Goal: Information Seeking & Learning: Learn about a topic

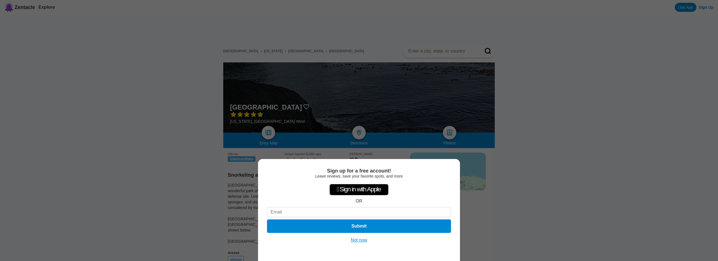
click at [358, 239] on button "Not now" at bounding box center [359, 240] width 20 height 6
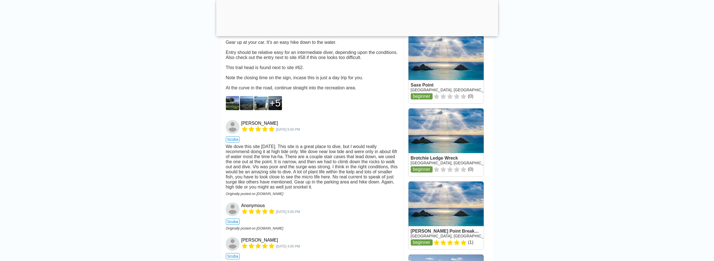
scroll to position [589, 0]
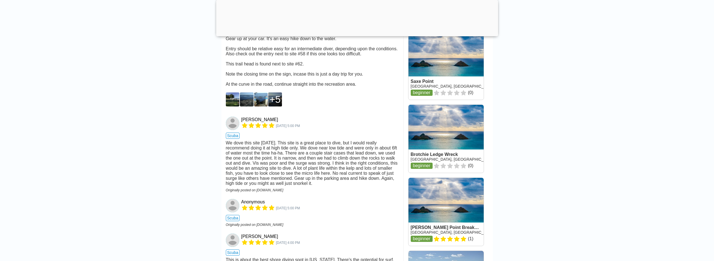
click at [232, 106] on img at bounding box center [233, 99] width 14 height 14
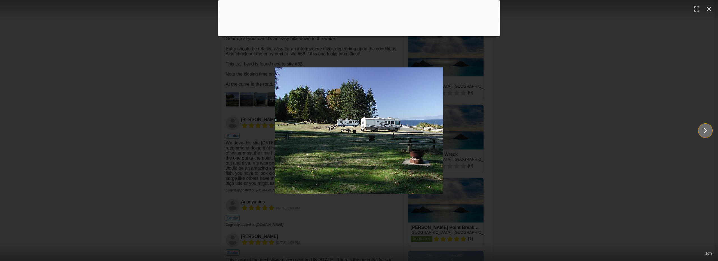
click at [706, 131] on icon "Show slide 2 of 9" at bounding box center [705, 130] width 3 height 5
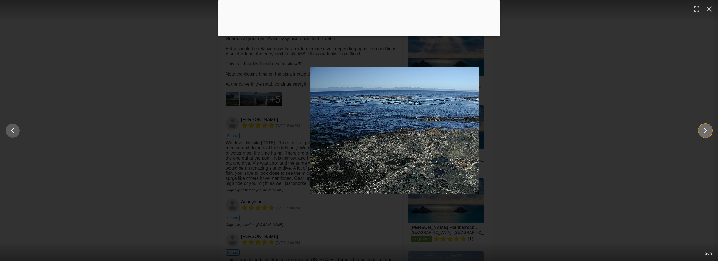
click at [706, 131] on icon "Show slide 3 of 9" at bounding box center [705, 130] width 3 height 5
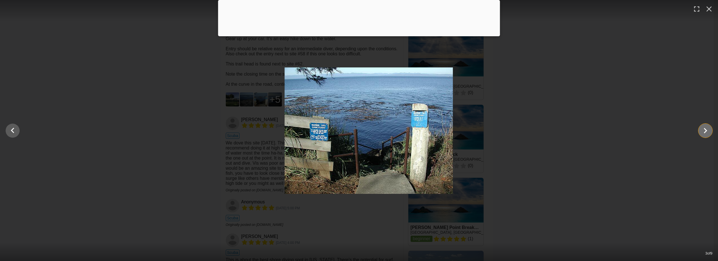
click at [706, 131] on icon "Show slide 4 of 9" at bounding box center [705, 130] width 3 height 5
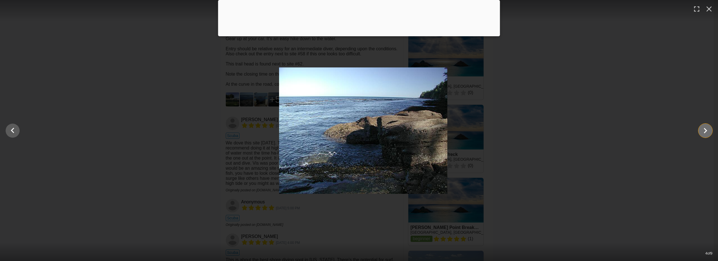
click at [706, 131] on icon "Show slide 5 of 9" at bounding box center [705, 130] width 3 height 5
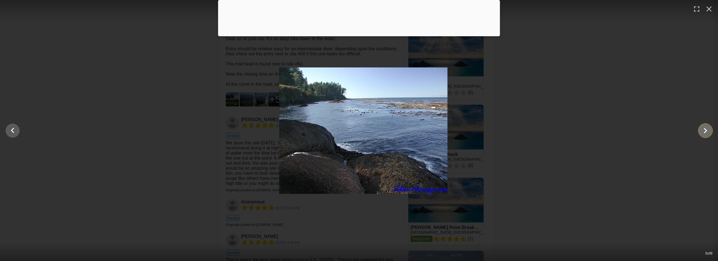
click at [706, 131] on icon "Show slide 6 of 9" at bounding box center [705, 130] width 3 height 5
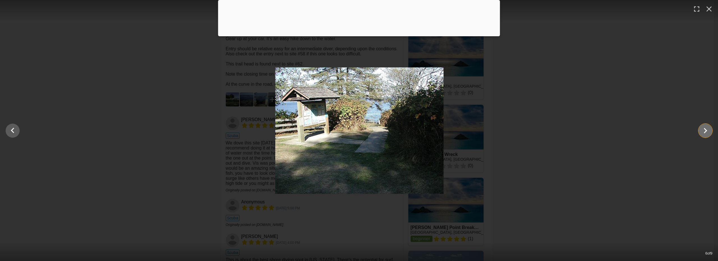
click at [706, 131] on icon "Show slide 7 of 9" at bounding box center [705, 130] width 3 height 5
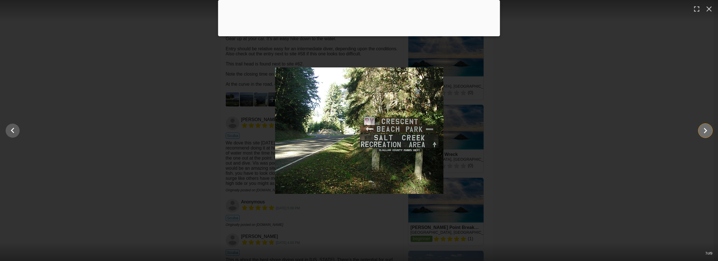
click at [706, 131] on icon "Show slide 8 of 9" at bounding box center [705, 130] width 3 height 5
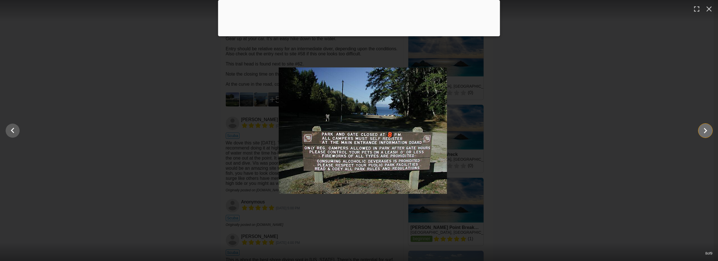
click at [706, 131] on icon "Show slide 9 of 9" at bounding box center [705, 130] width 3 height 5
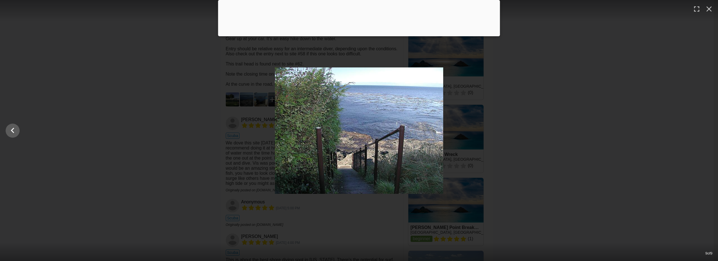
click at [537, 136] on div at bounding box center [359, 130] width 718 height 126
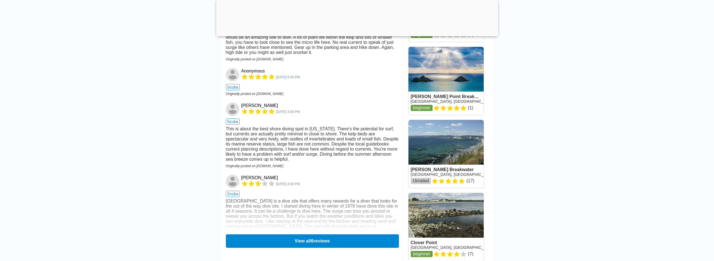
scroll to position [701, 0]
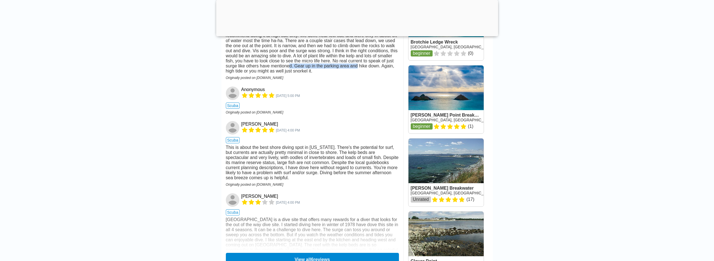
drag, startPoint x: 308, startPoint y: 94, endPoint x: 368, endPoint y: 95, distance: 59.8
click at [368, 73] on div "We dove this site [DATE]. This site is a great place to dive, but I would reall…" at bounding box center [312, 50] width 173 height 45
